Goal: Navigation & Orientation: Find specific page/section

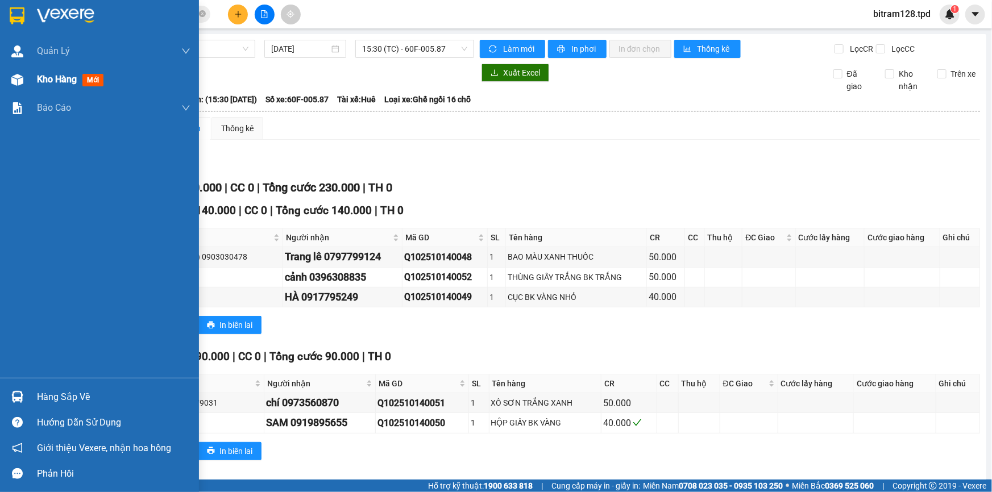
scroll to position [11, 0]
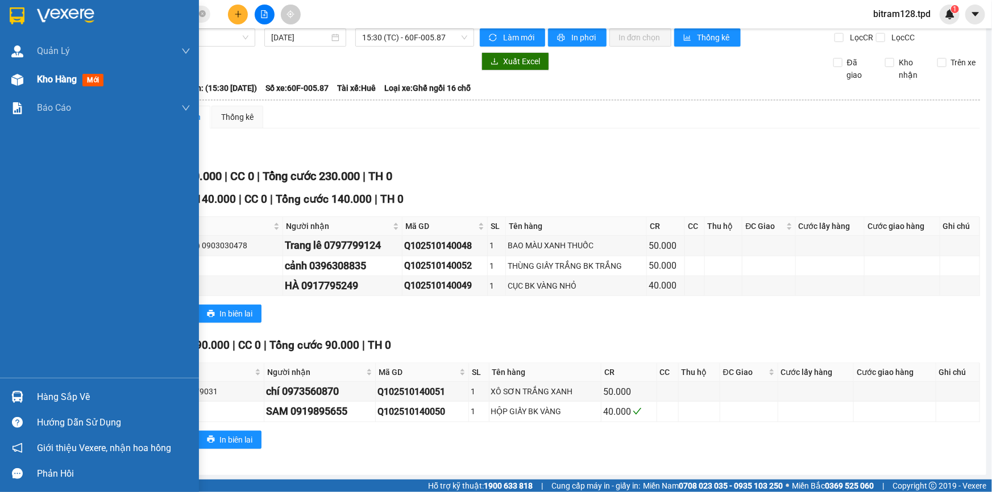
drag, startPoint x: 0, startPoint y: 0, endPoint x: 20, endPoint y: 70, distance: 72.9
click at [20, 70] on div at bounding box center [17, 80] width 20 height 20
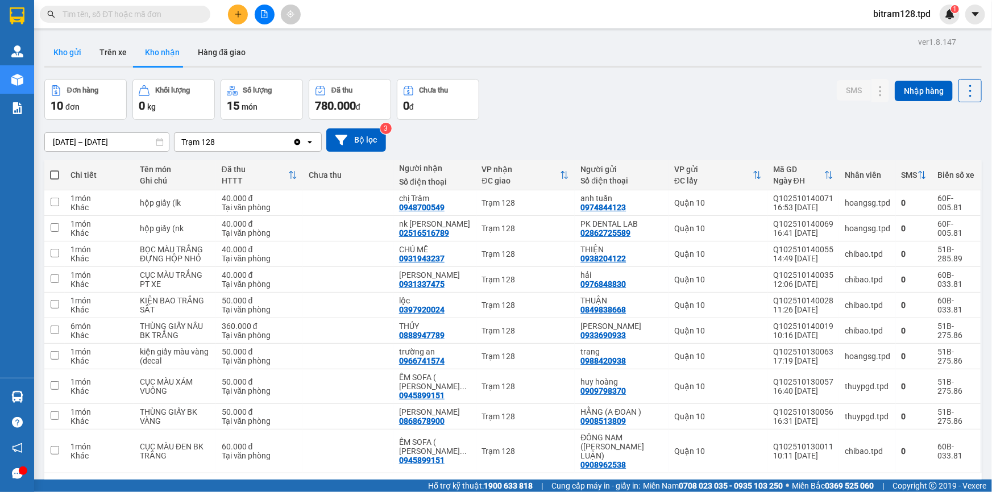
click at [74, 49] on button "Kho gửi" at bounding box center [67, 52] width 46 height 27
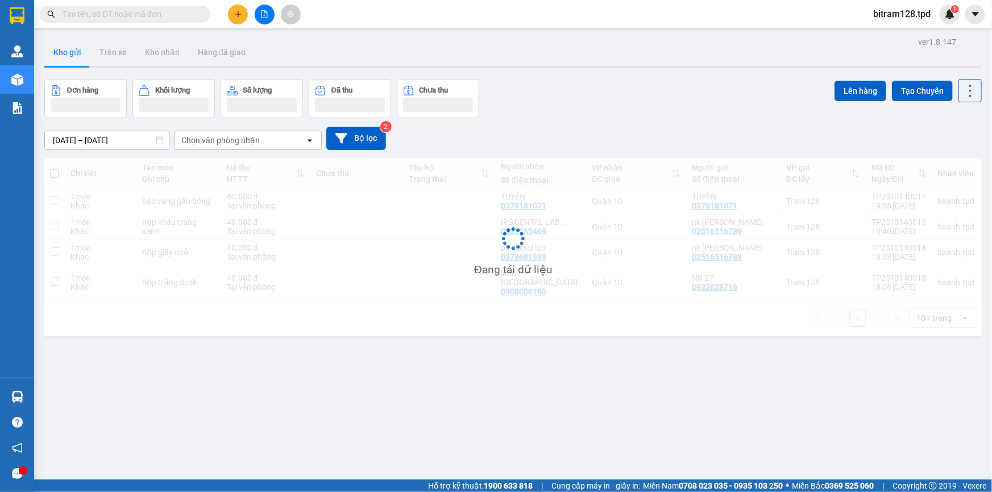
click at [74, 49] on button "Kho gửi" at bounding box center [67, 52] width 46 height 27
